Goal: Information Seeking & Learning: Learn about a topic

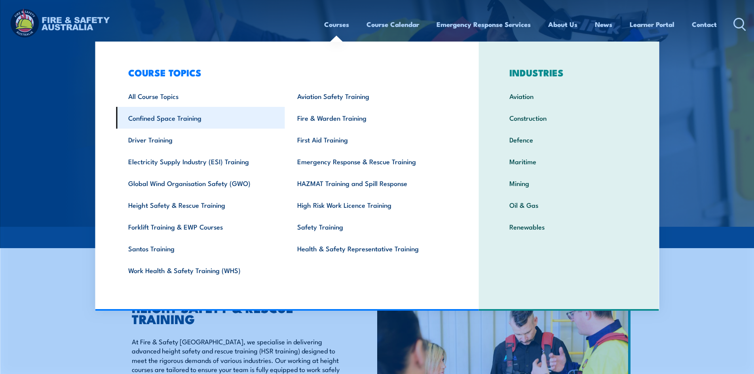
click at [190, 125] on link "Confined Space Training" at bounding box center [200, 118] width 169 height 22
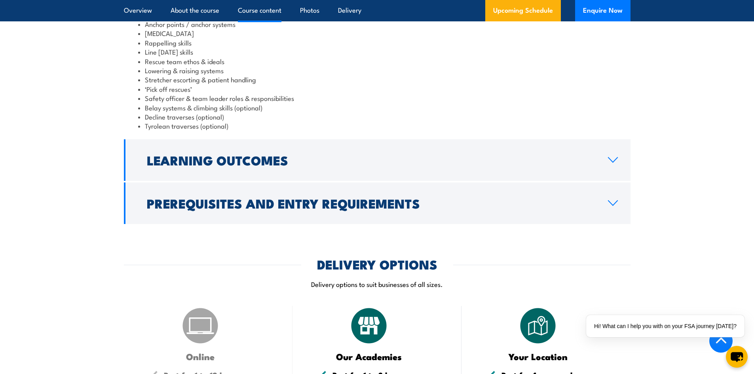
scroll to position [752, 0]
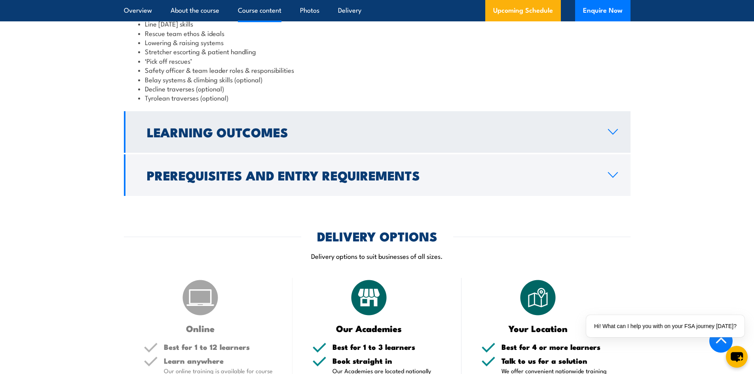
click at [581, 120] on link "Learning Outcomes" at bounding box center [377, 132] width 507 height 42
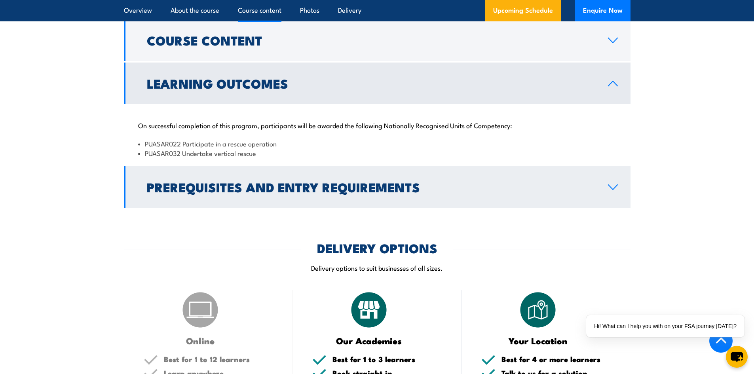
scroll to position [621, 0]
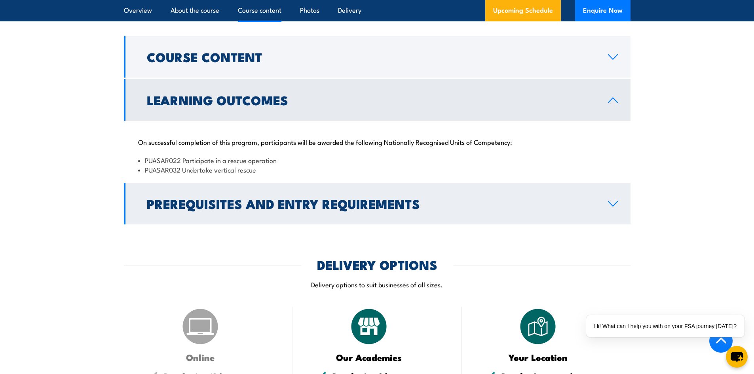
click at [488, 197] on link "Prerequisites and Entry Requirements" at bounding box center [377, 204] width 507 height 42
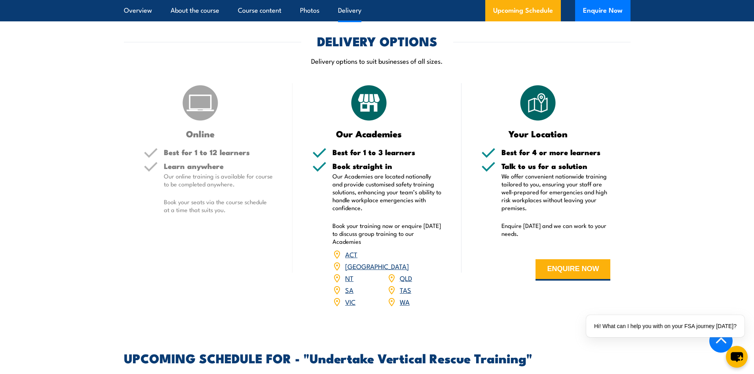
scroll to position [977, 0]
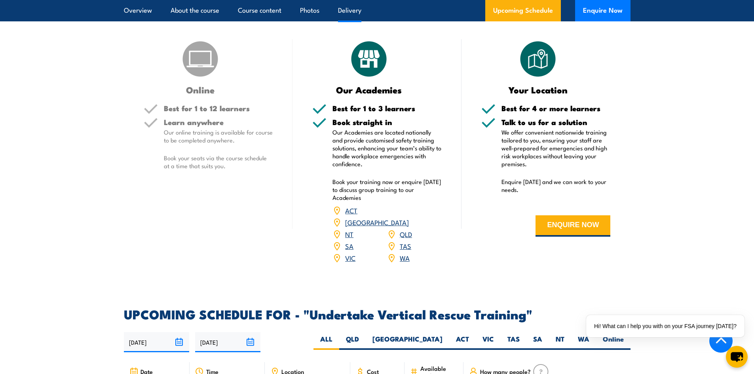
click at [406, 229] on link "QLD" at bounding box center [406, 233] width 12 height 9
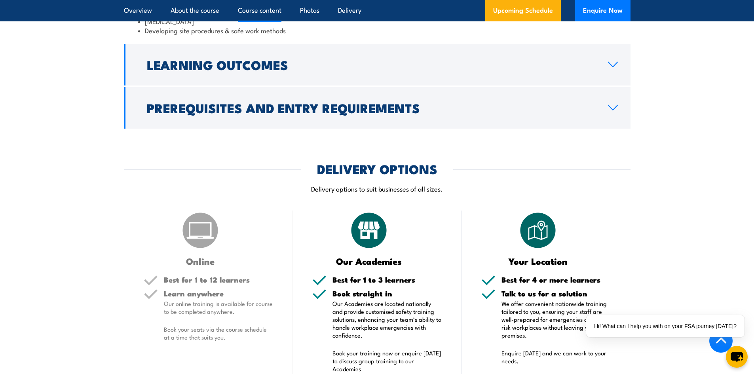
scroll to position [950, 0]
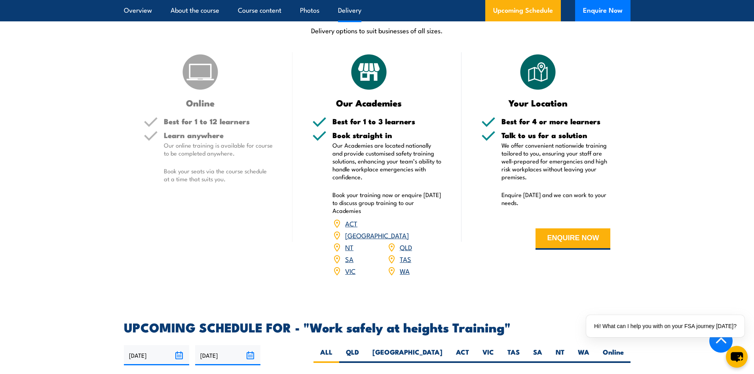
click at [409, 242] on link "QLD" at bounding box center [406, 246] width 12 height 9
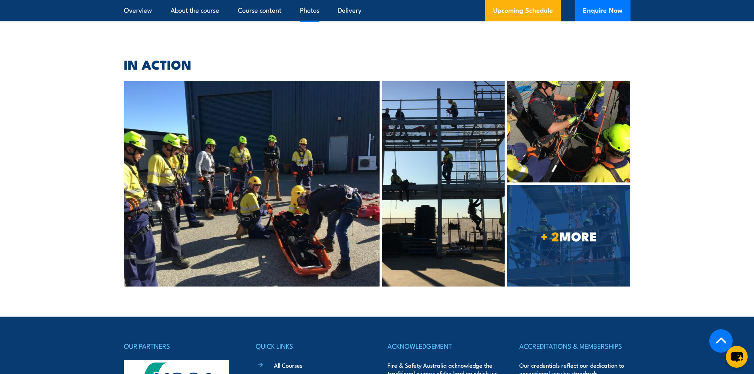
scroll to position [1762, 0]
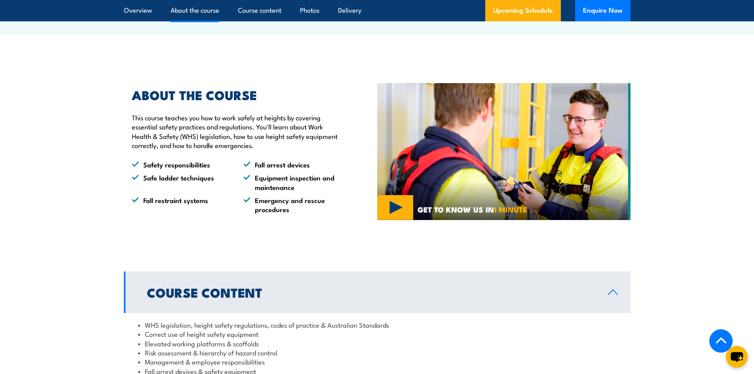
scroll to position [349, 0]
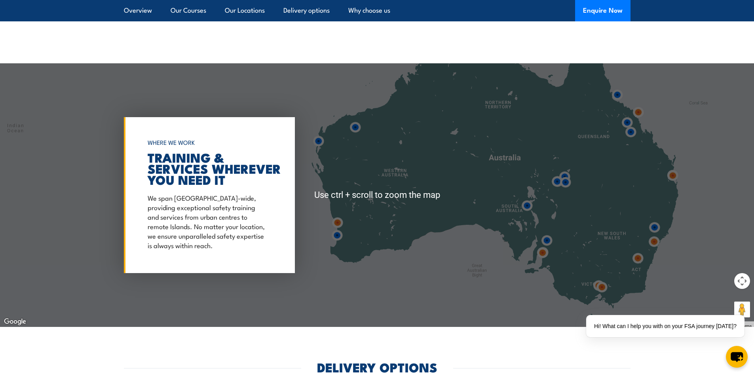
scroll to position [1108, 0]
